Goal: Task Accomplishment & Management: Manage account settings

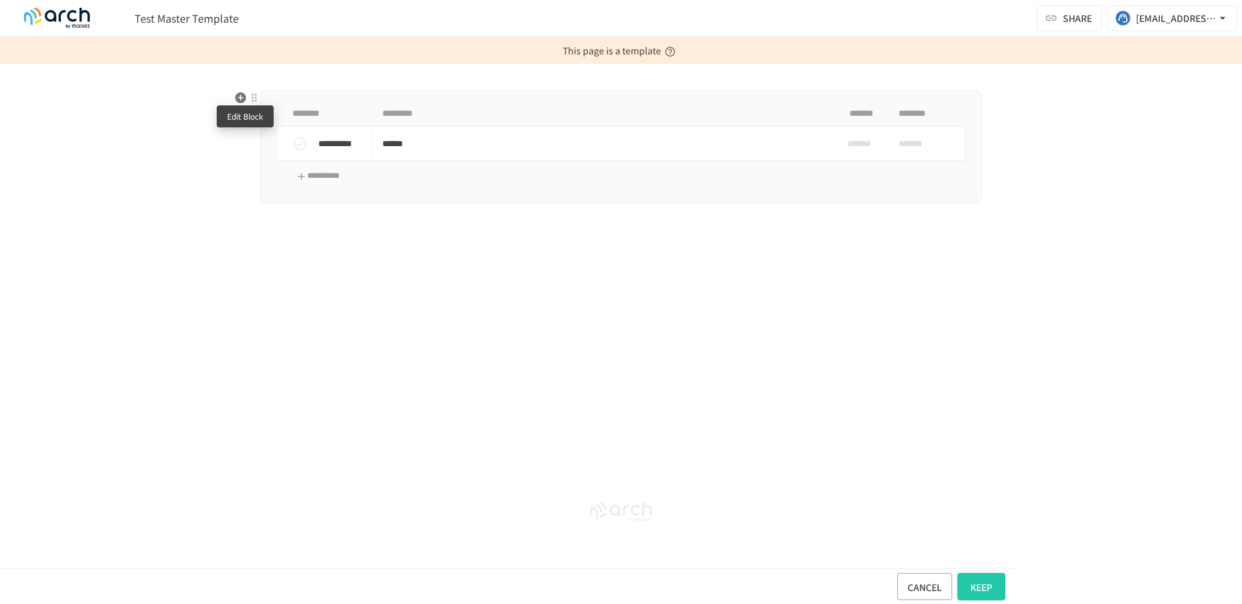
click at [252, 97] on div at bounding box center [254, 98] width 10 height 10
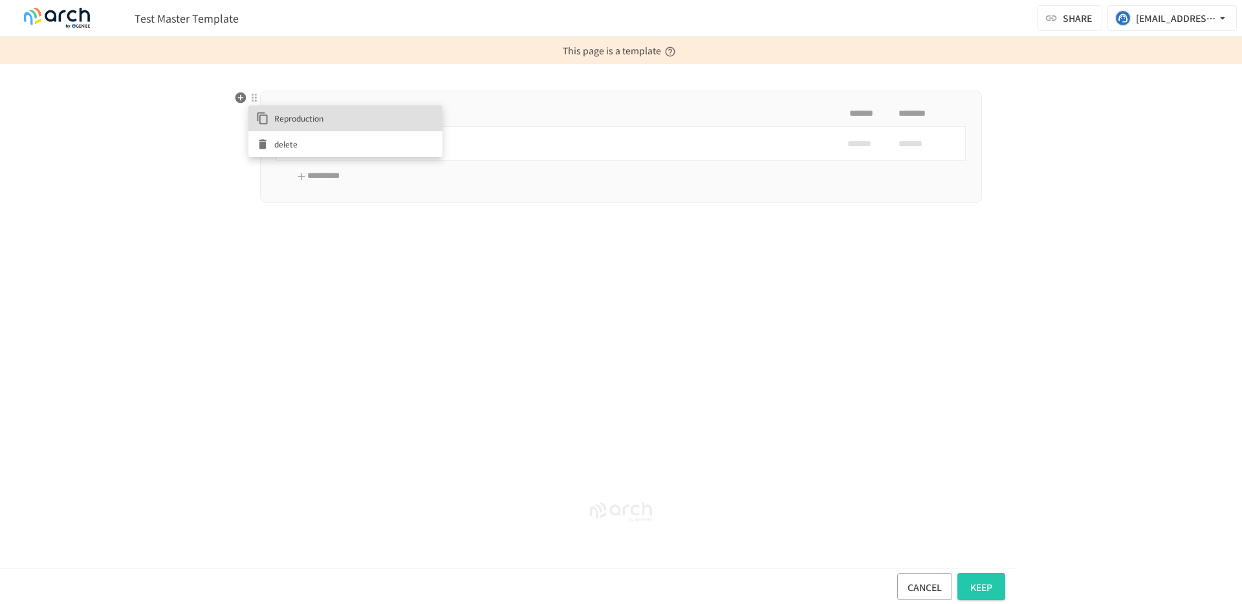
click at [1152, 19] on div at bounding box center [621, 302] width 1242 height 604
click at [1152, 19] on font "[EMAIL_ADDRESS][DOMAIN_NAME]" at bounding box center [1212, 18] width 153 height 13
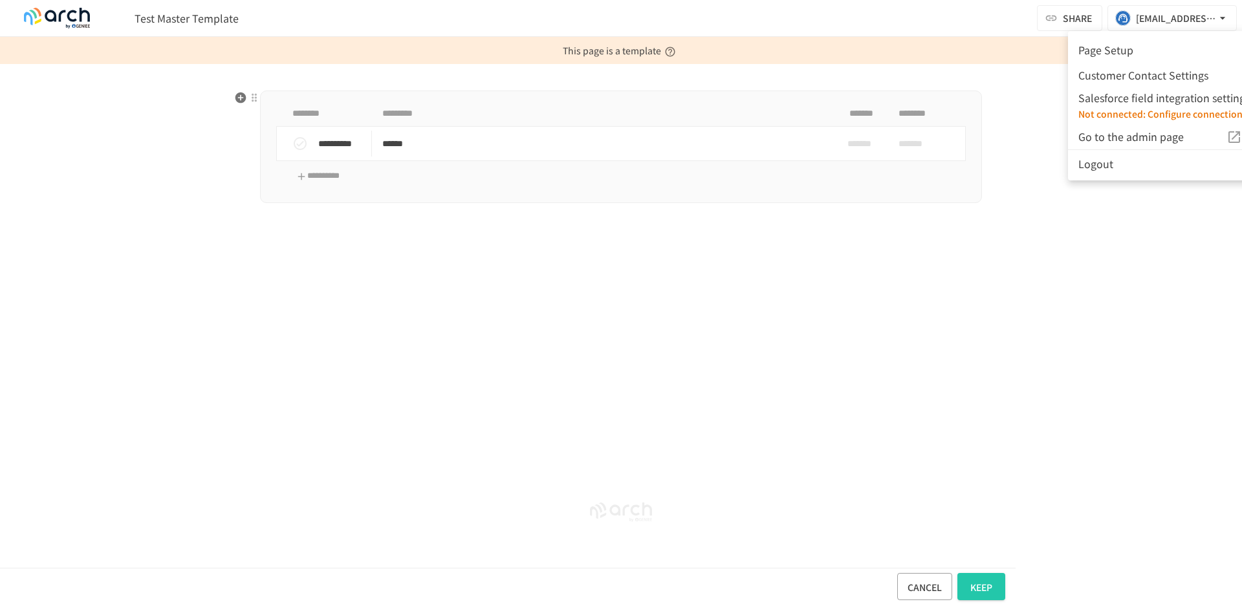
click at [1112, 54] on font "Page Setup" at bounding box center [1105, 50] width 55 height 16
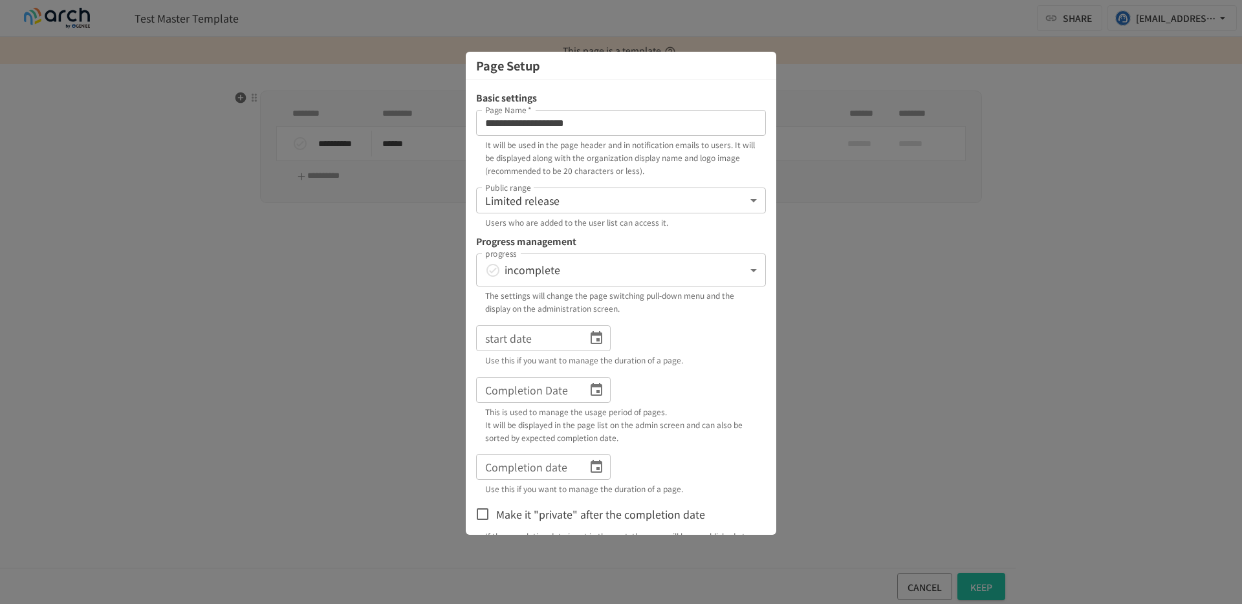
click at [613, 193] on body "**********" at bounding box center [621, 302] width 1242 height 604
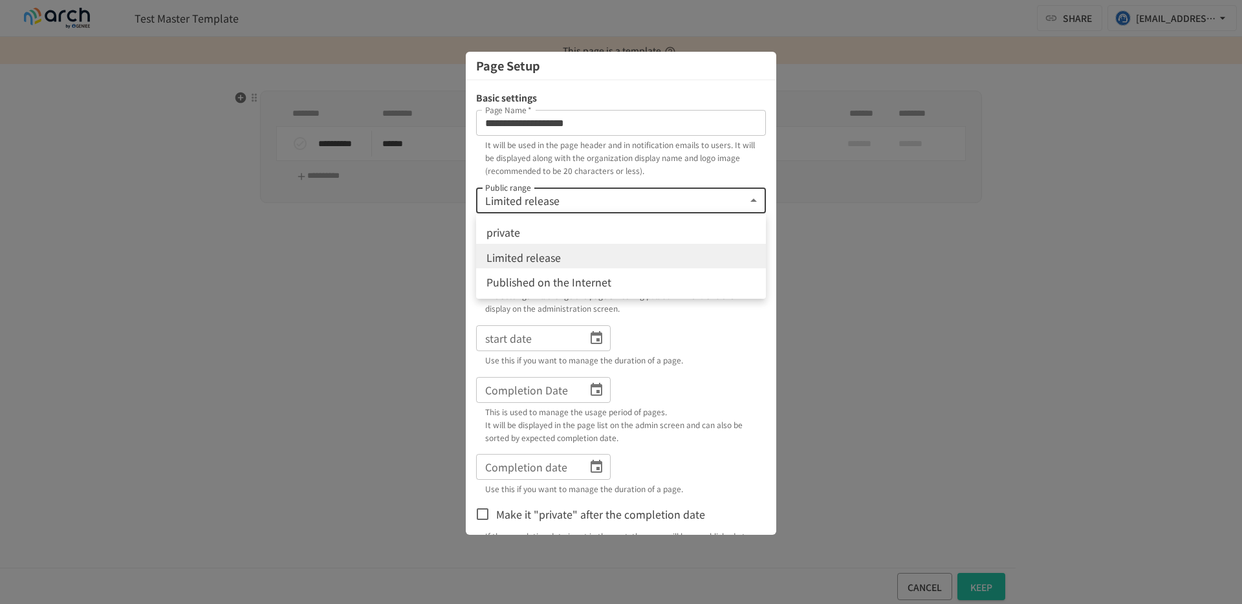
click at [632, 314] on div at bounding box center [621, 302] width 1242 height 604
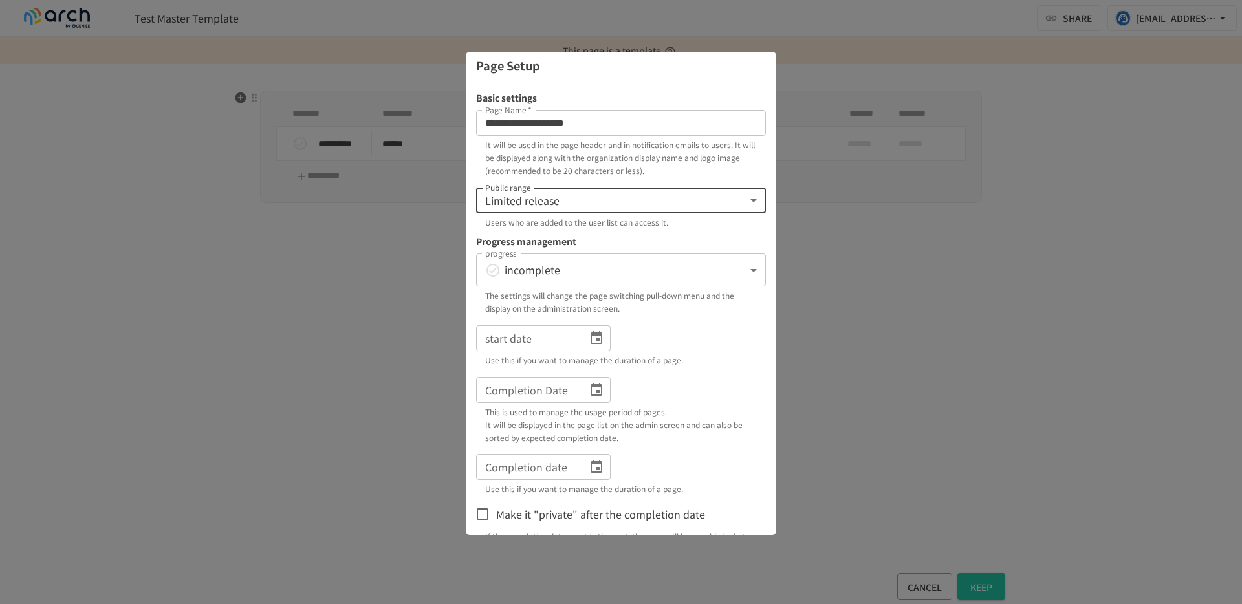
click at [598, 333] on icon "Choose date" at bounding box center [597, 337] width 12 height 13
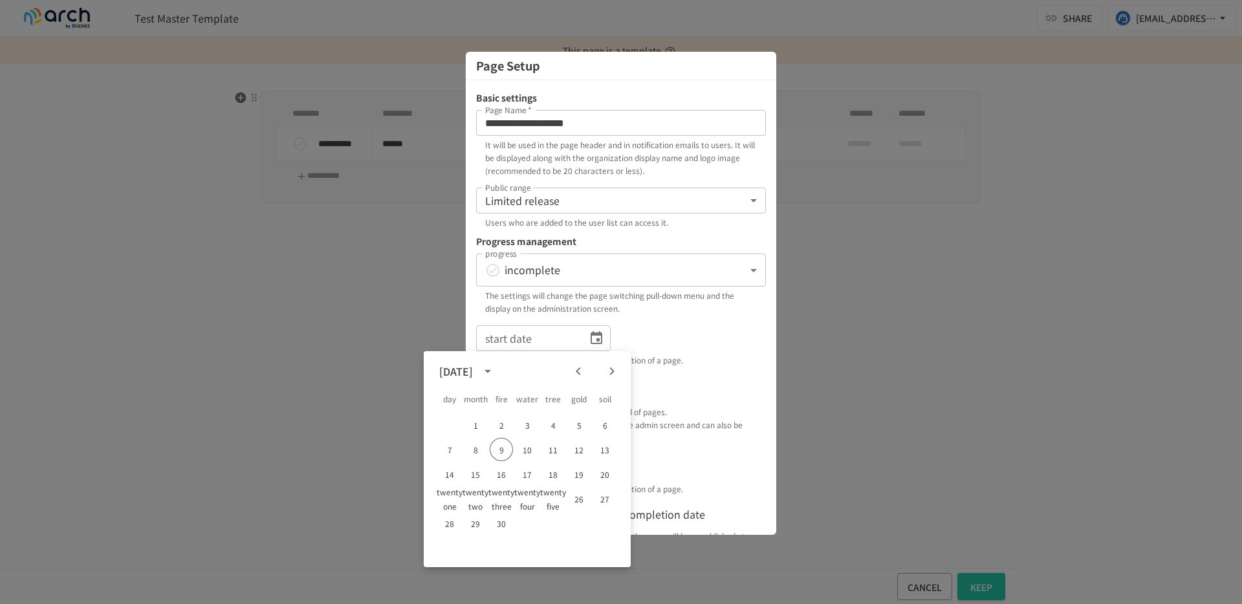
click at [634, 336] on div "start date start date Use this if you want to manage the duration of a page." at bounding box center [621, 345] width 290 height 41
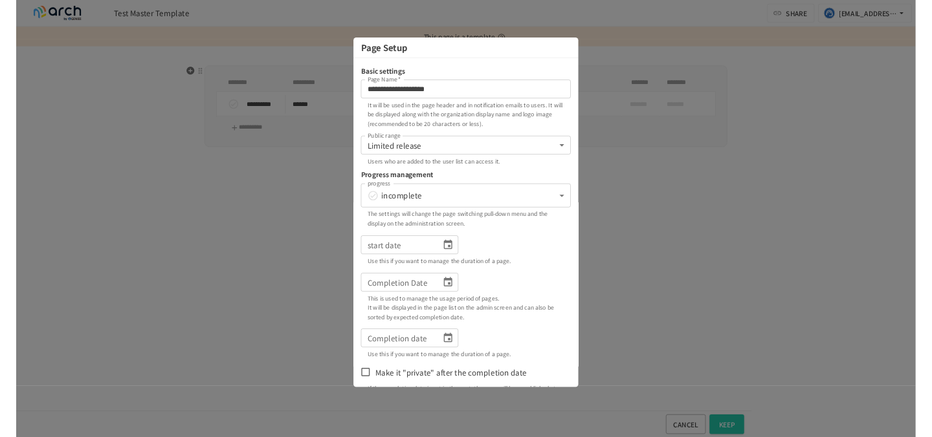
scroll to position [67, 0]
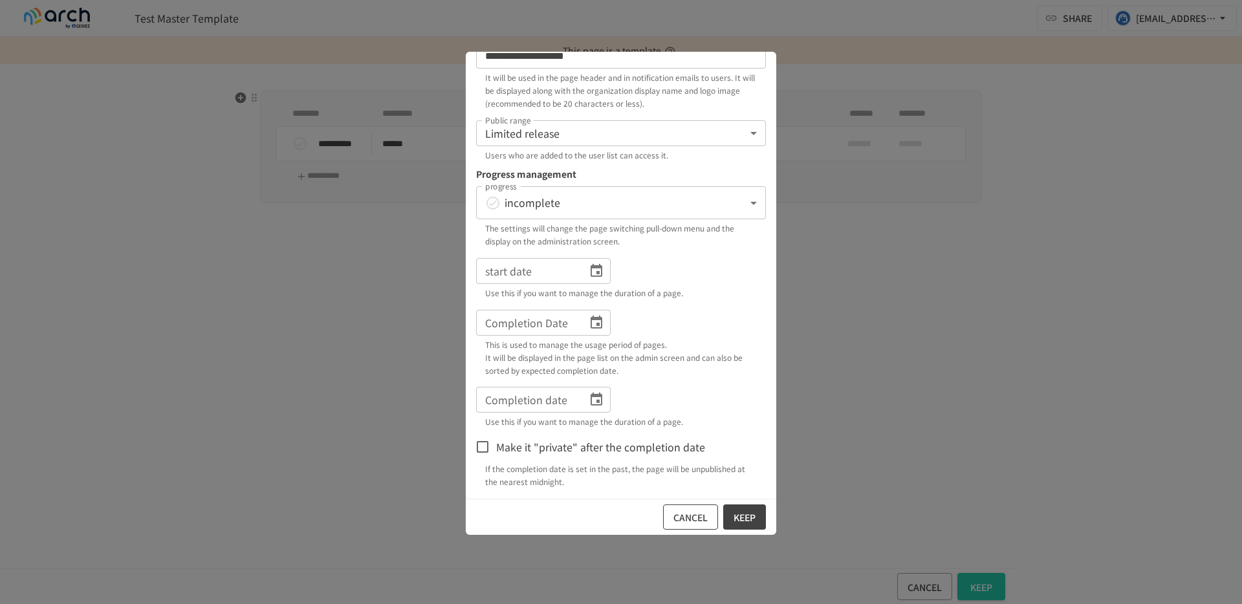
click at [688, 516] on font "cancel" at bounding box center [690, 517] width 34 height 13
